Goal: Information Seeking & Learning: Learn about a topic

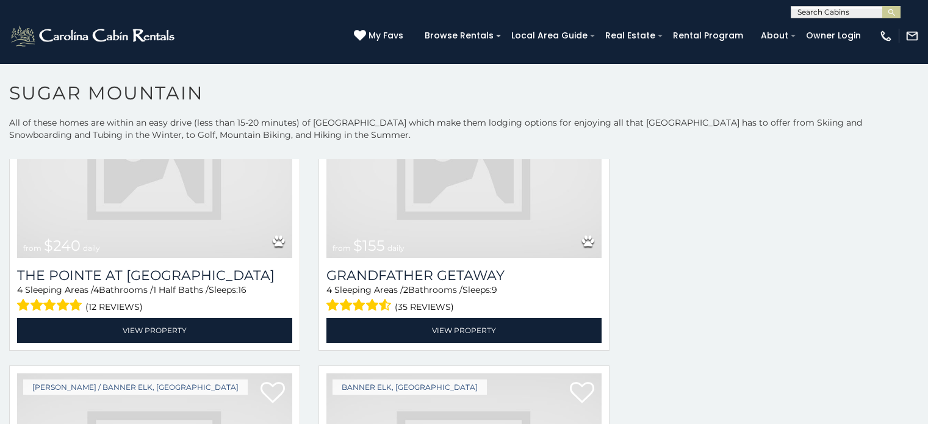
scroll to position [2051, 0]
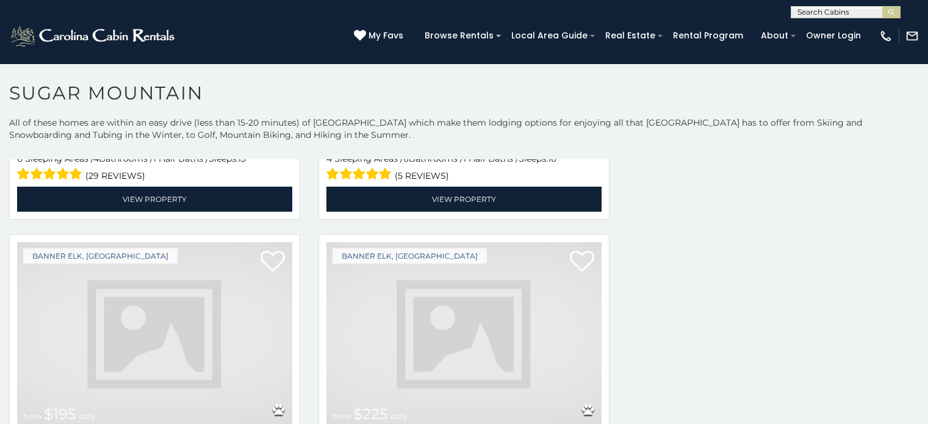
click at [413, 380] on img at bounding box center [463, 334] width 275 height 184
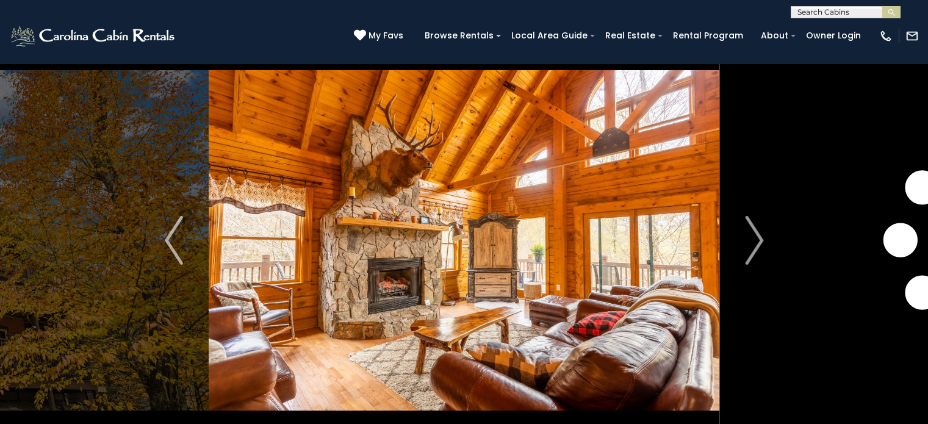
scroll to position [43, 0]
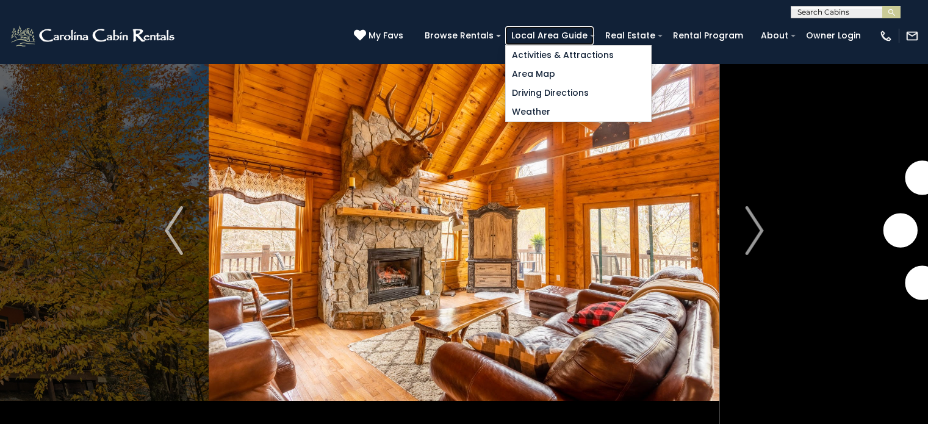
click at [594, 29] on link "Local Area Guide" at bounding box center [549, 35] width 88 height 19
